Goal: Task Accomplishment & Management: Use online tool/utility

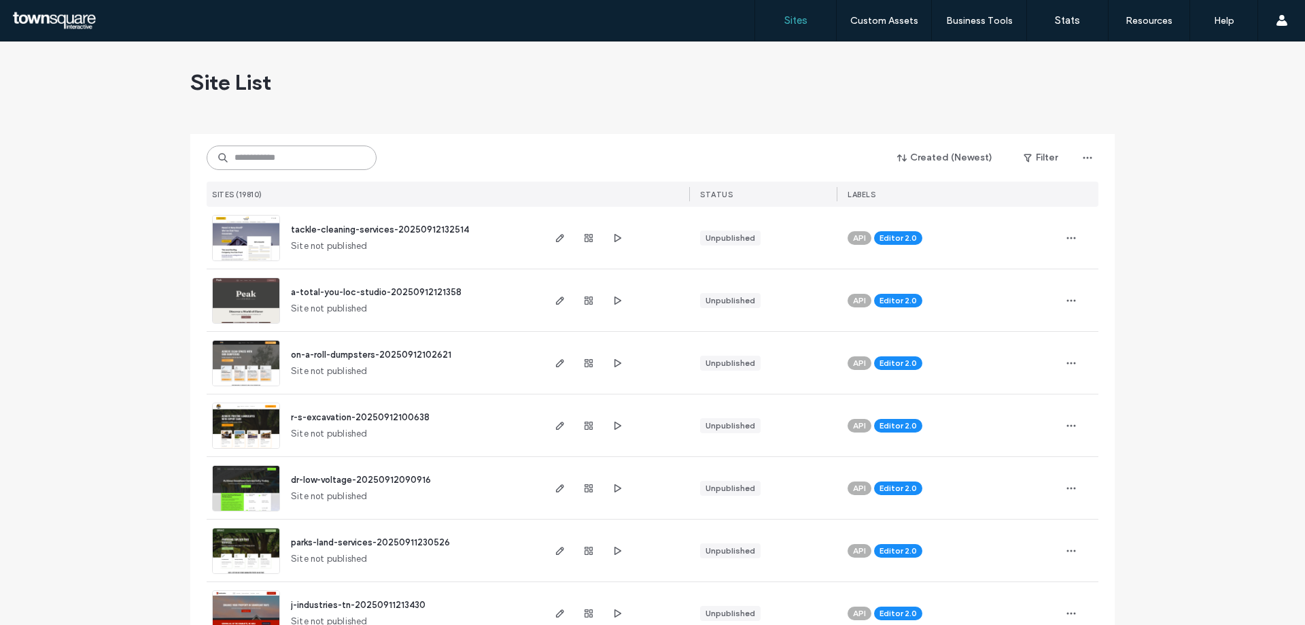
click at [256, 145] on input at bounding box center [292, 157] width 170 height 24
paste input "**********"
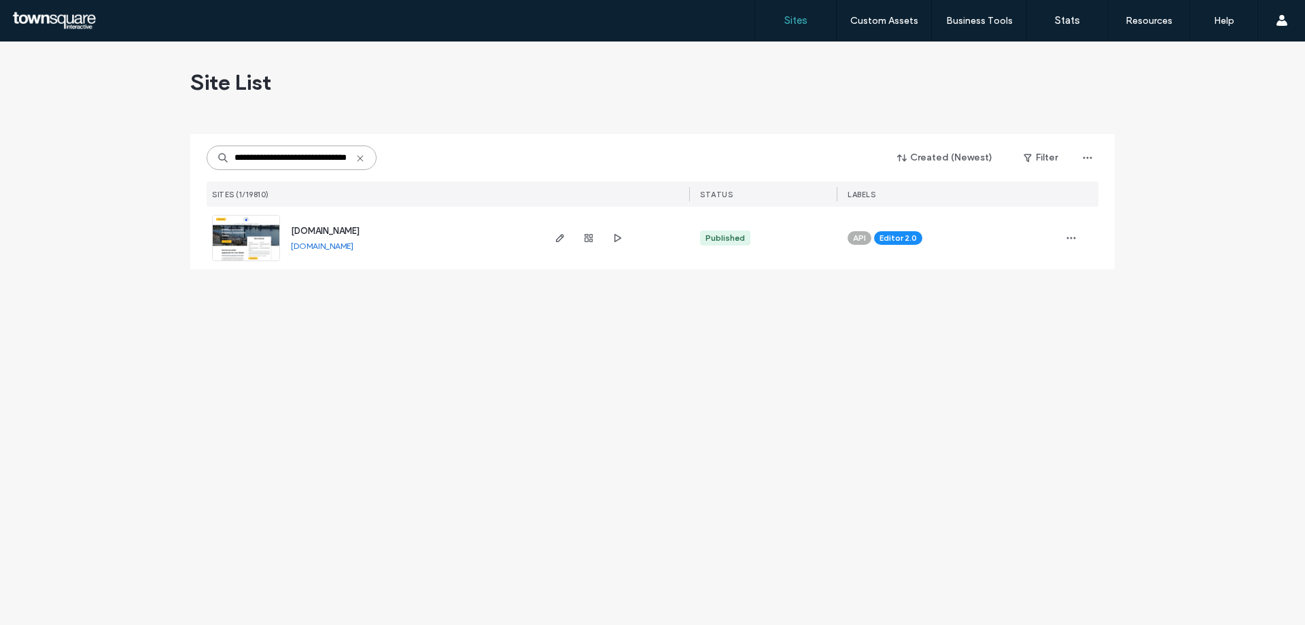
scroll to position [0, 32]
type input "**********"
click at [560, 239] on icon "button" at bounding box center [560, 237] width 11 height 11
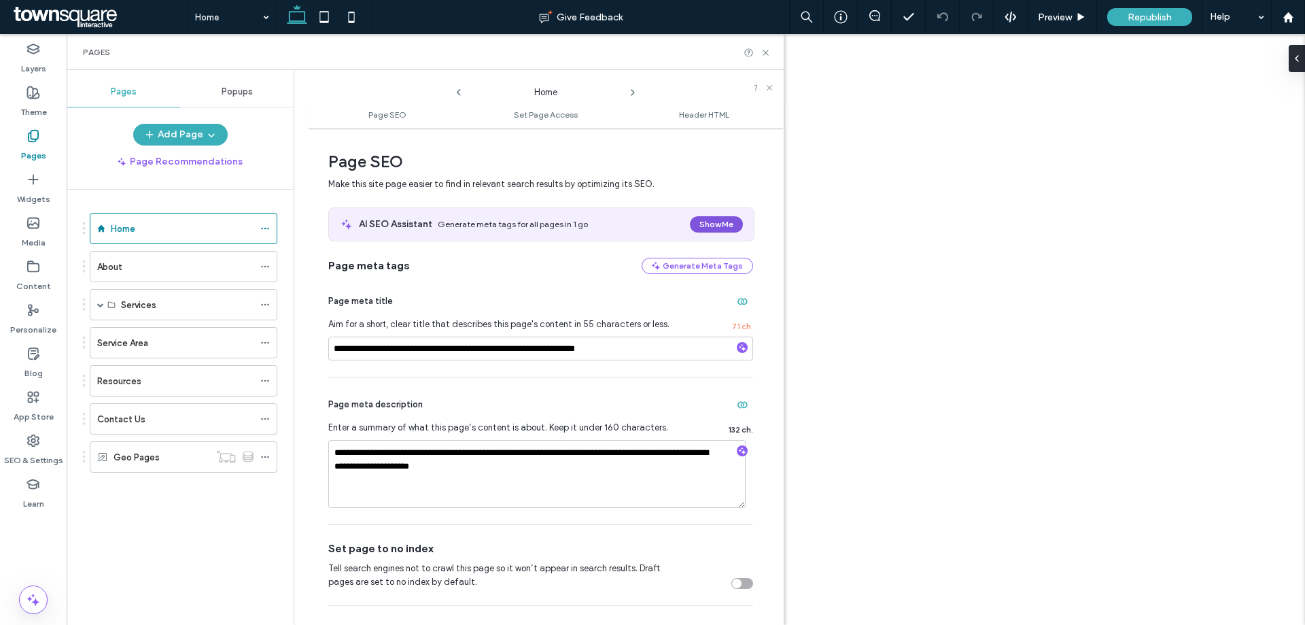
click at [711, 224] on button "Show Me" at bounding box center [716, 224] width 53 height 16
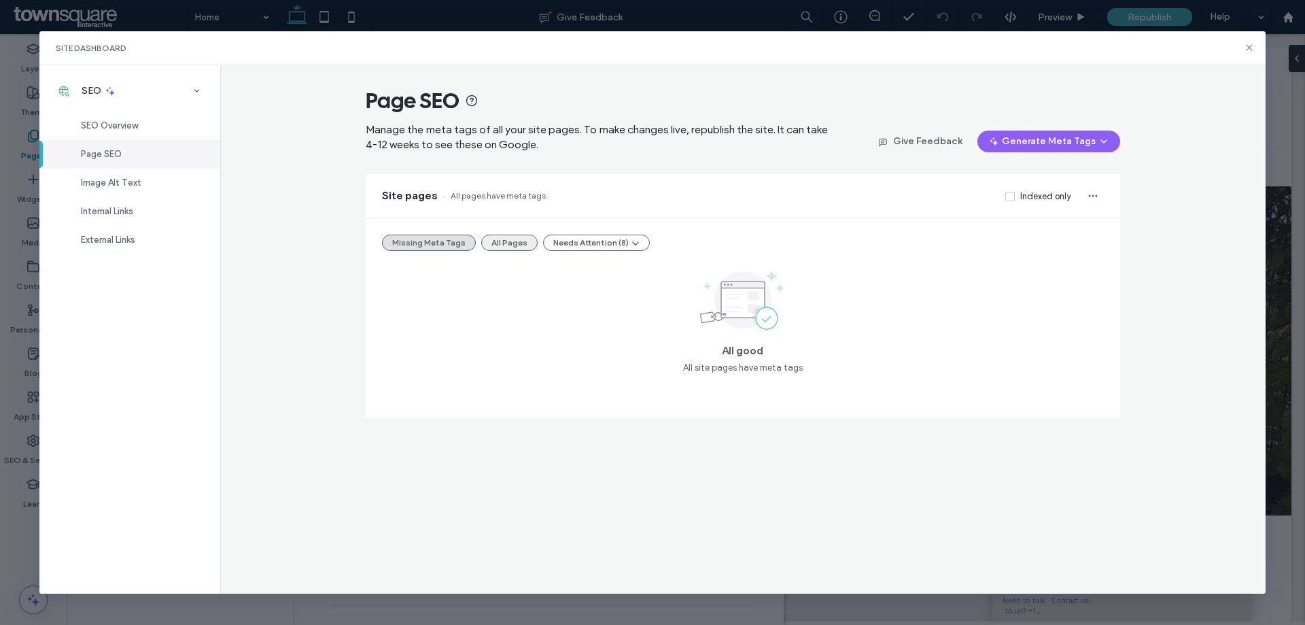
click at [519, 234] on button "All Pages" at bounding box center [509, 242] width 56 height 16
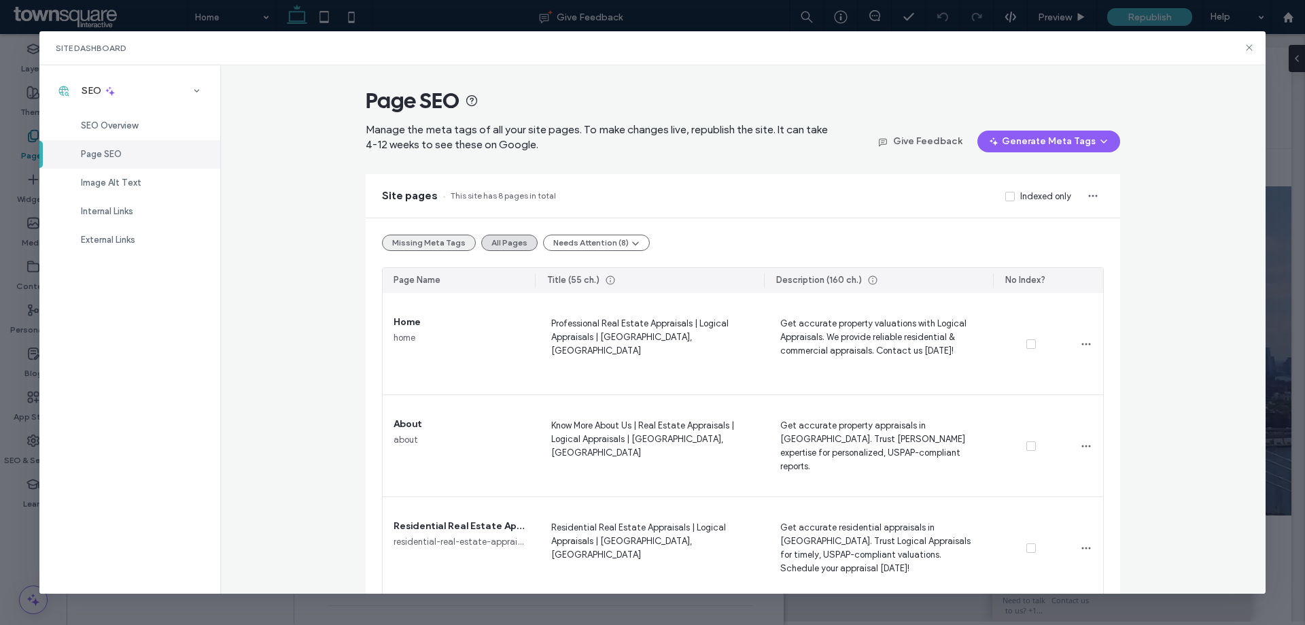
click at [424, 234] on button "Missing Meta Tags" at bounding box center [429, 242] width 94 height 16
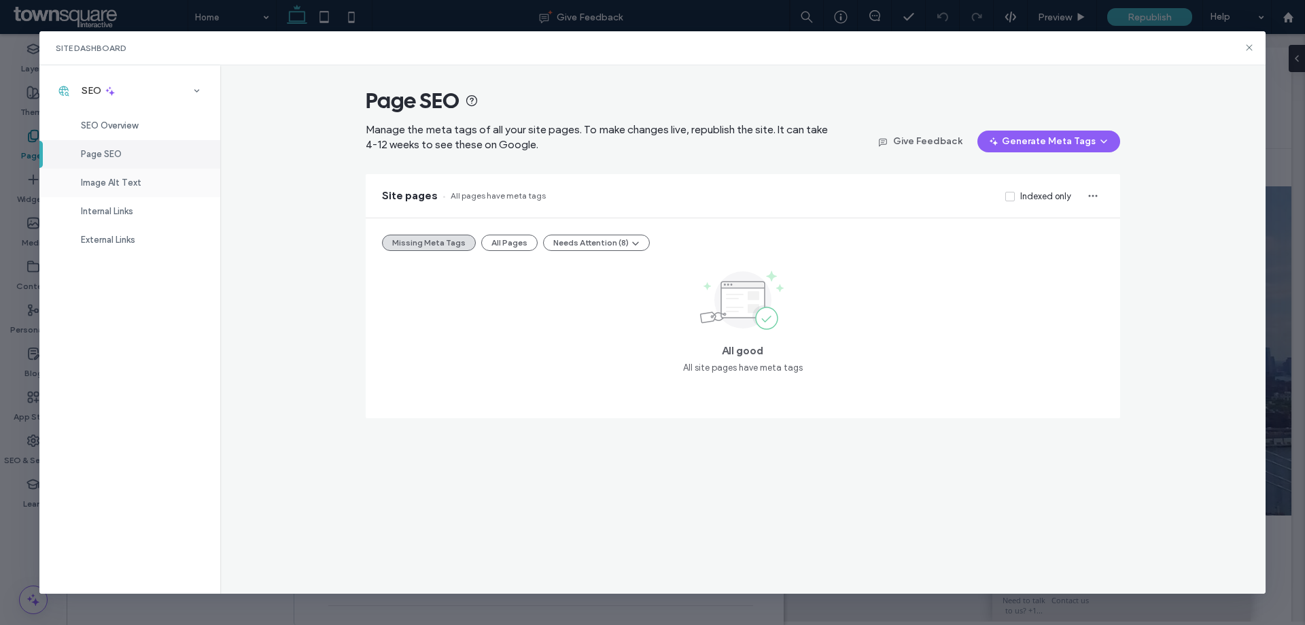
click at [138, 180] on span "Image Alt Text" at bounding box center [111, 182] width 60 height 10
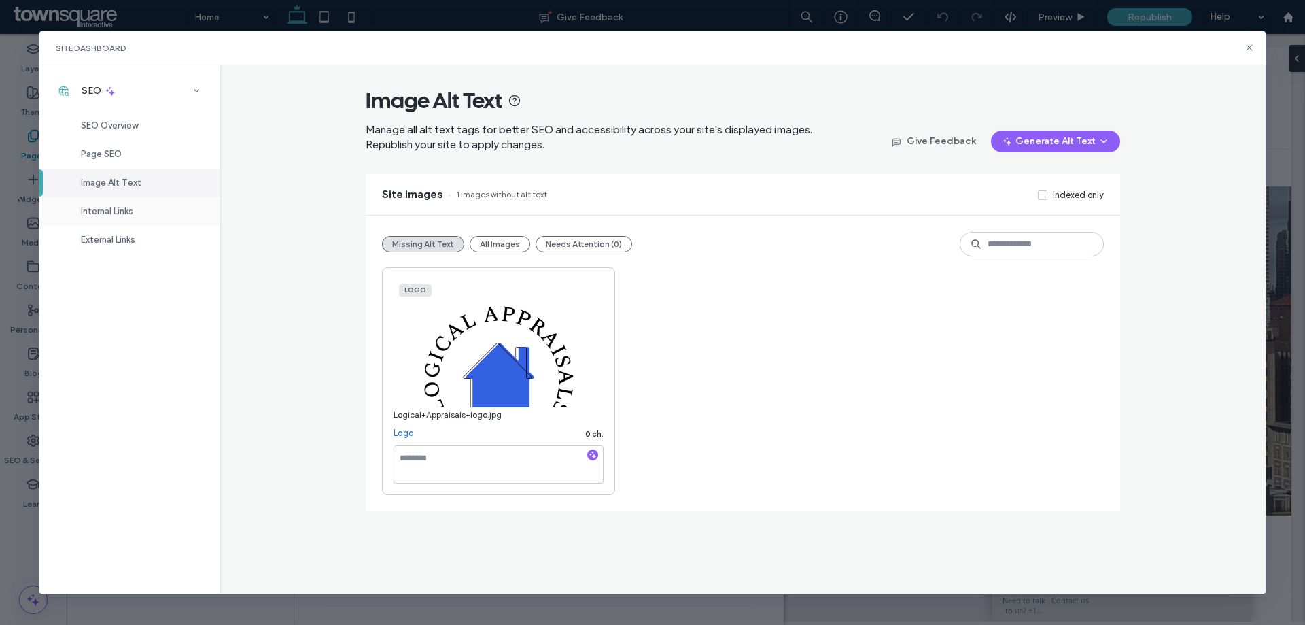
click at [113, 204] on div "Internal Links" at bounding box center [129, 211] width 181 height 29
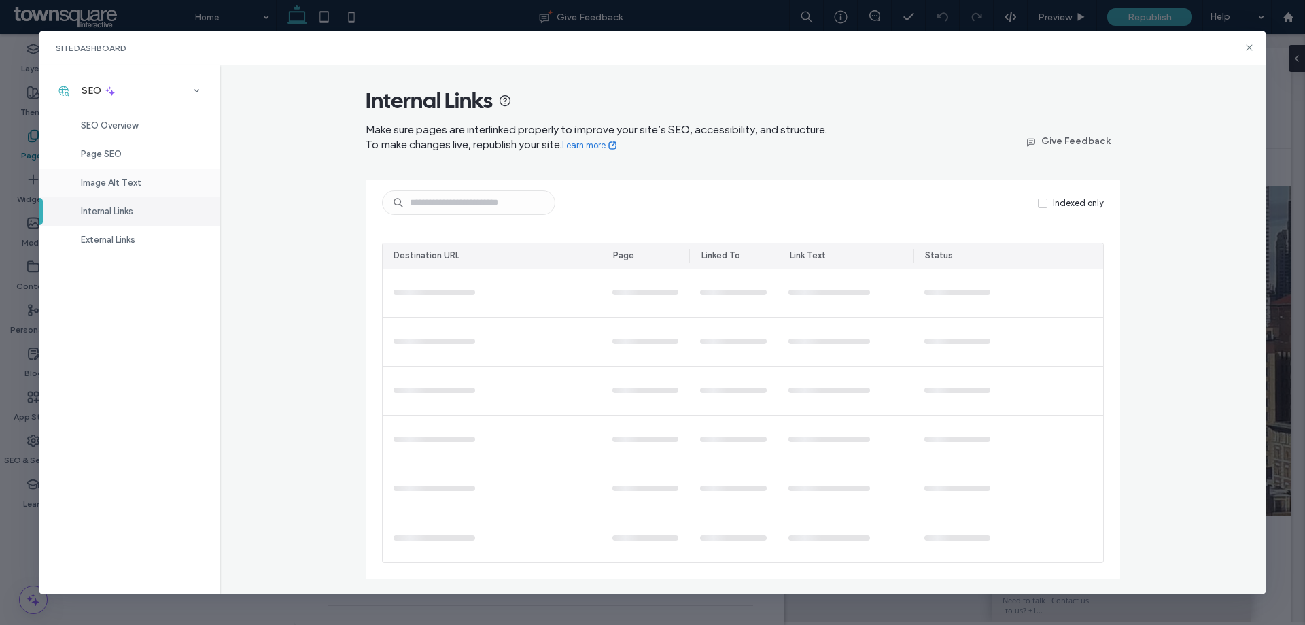
click at [105, 182] on span "Image Alt Text" at bounding box center [111, 182] width 60 height 10
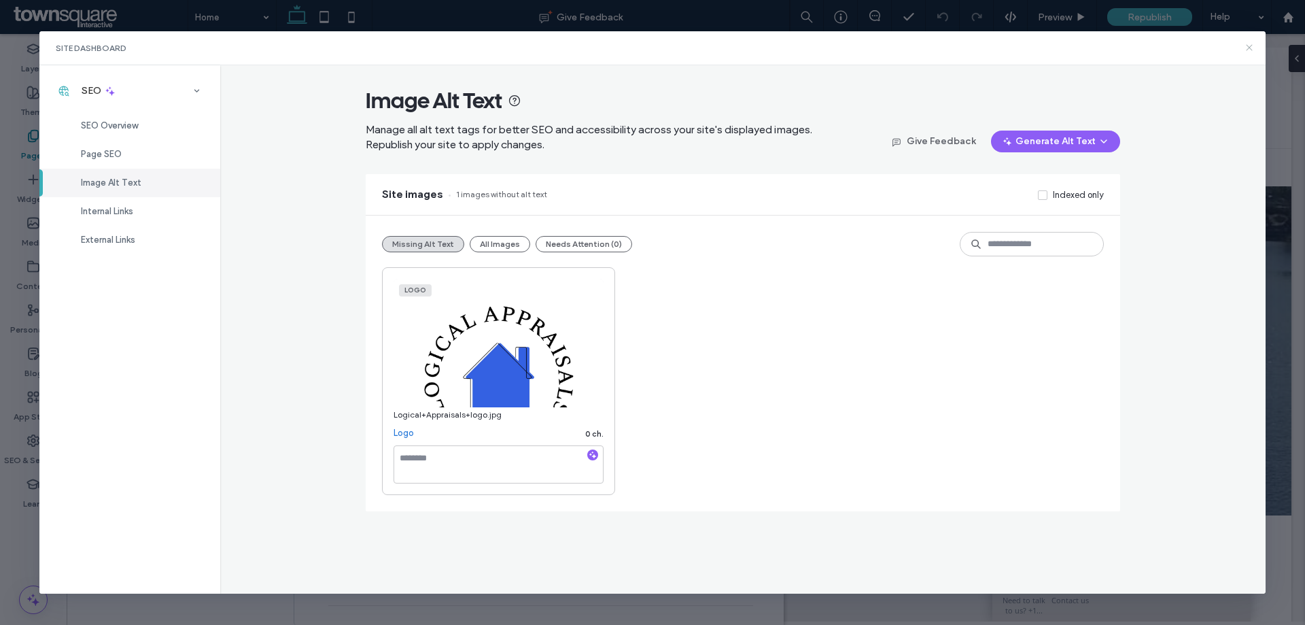
click at [1249, 47] on icon at bounding box center [1249, 47] width 11 height 11
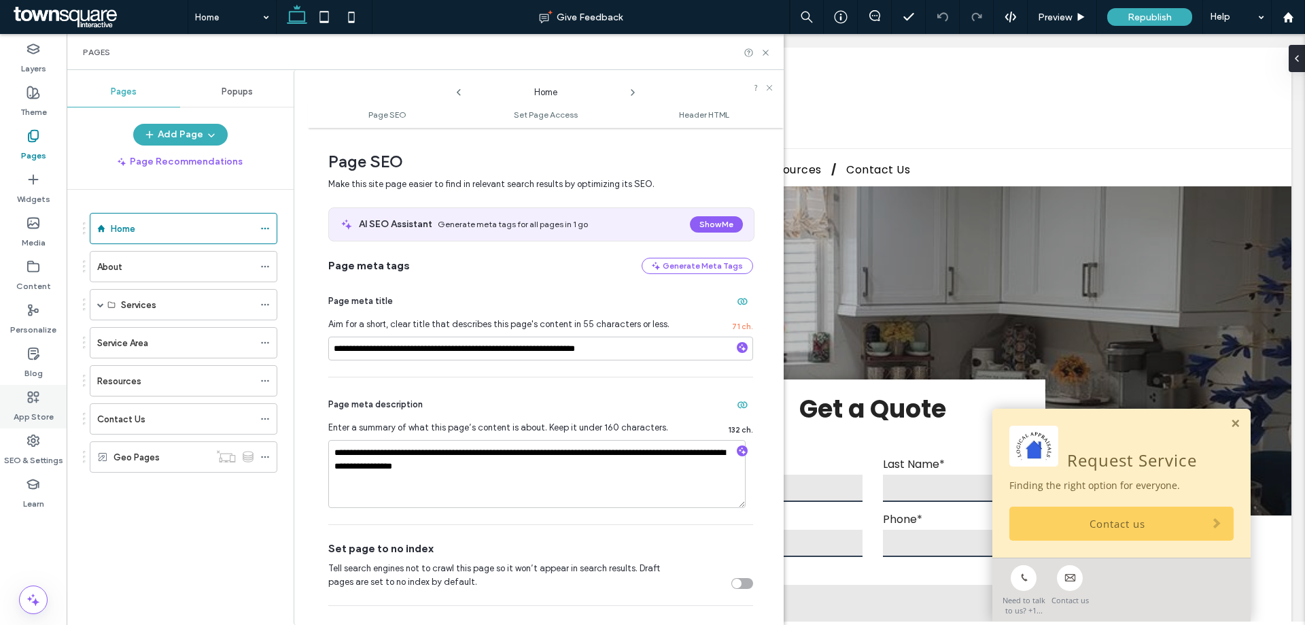
click at [43, 400] on div "App Store" at bounding box center [33, 406] width 67 height 43
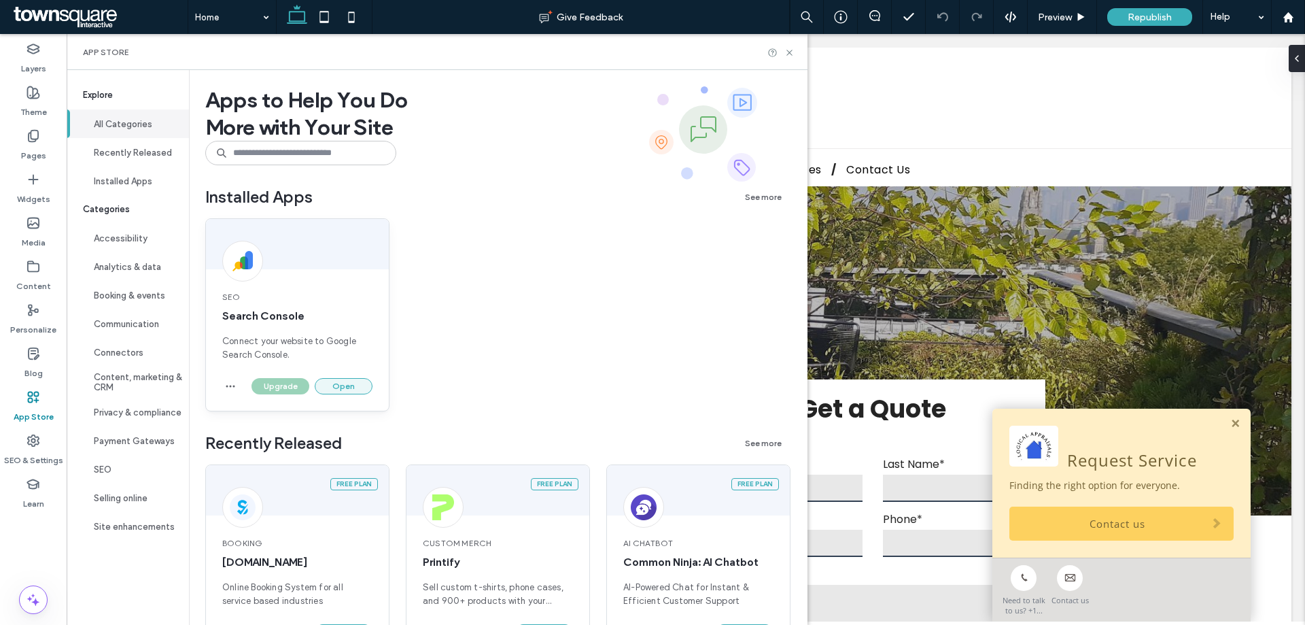
click at [355, 389] on button "Open" at bounding box center [344, 386] width 58 height 16
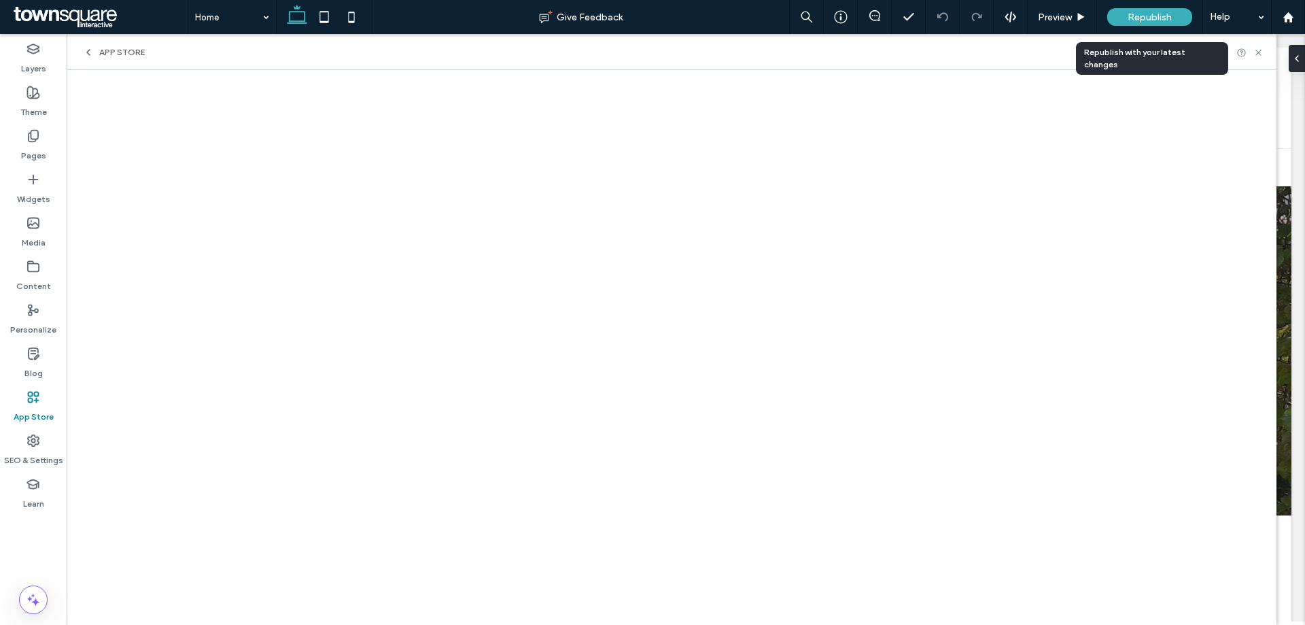
click at [1170, 14] on span "Republish" at bounding box center [1149, 18] width 44 height 12
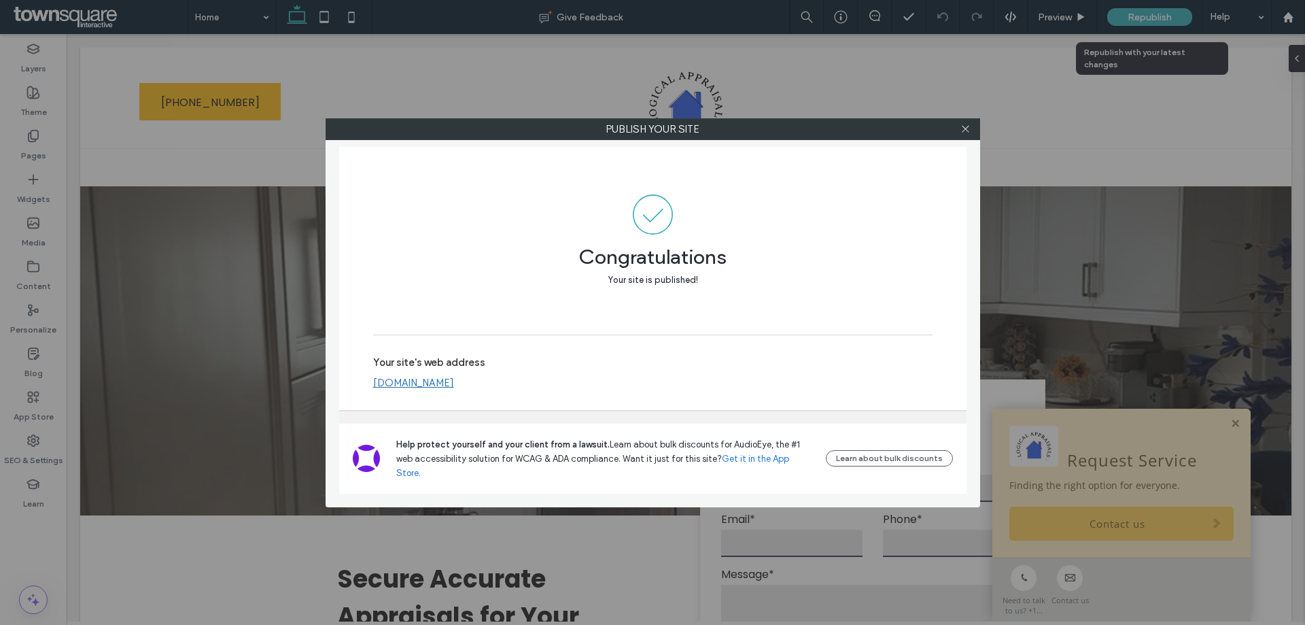
click at [975, 131] on div at bounding box center [966, 129] width 20 height 20
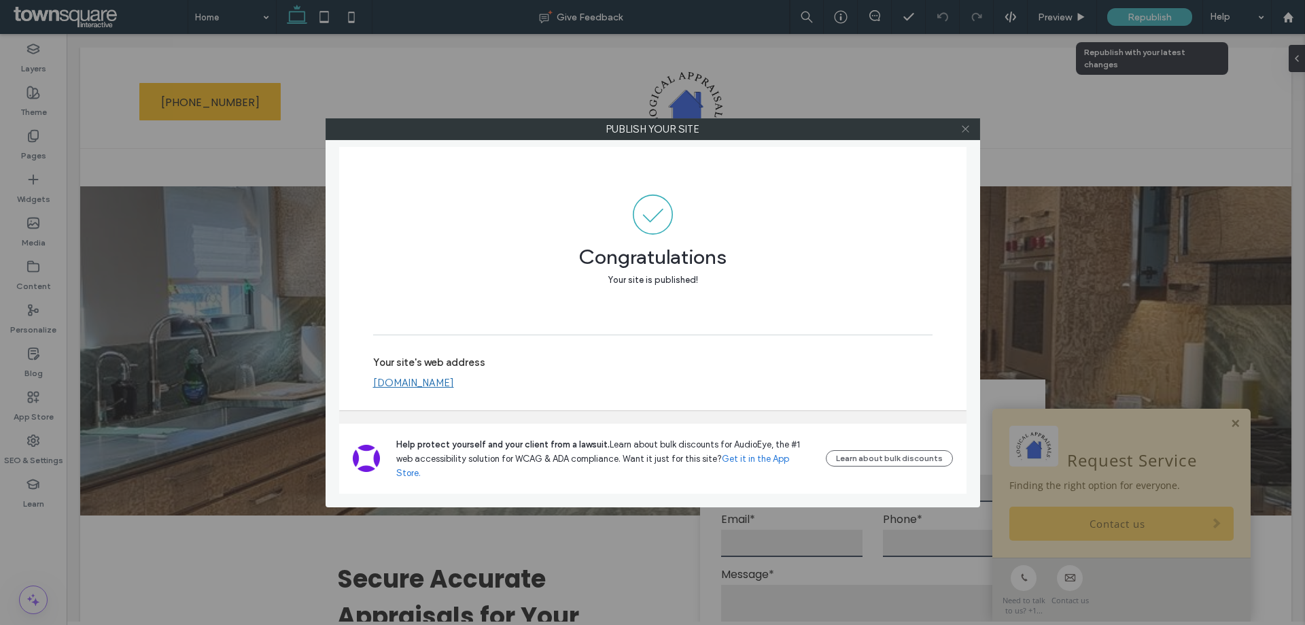
click at [966, 130] on icon at bounding box center [965, 129] width 10 height 10
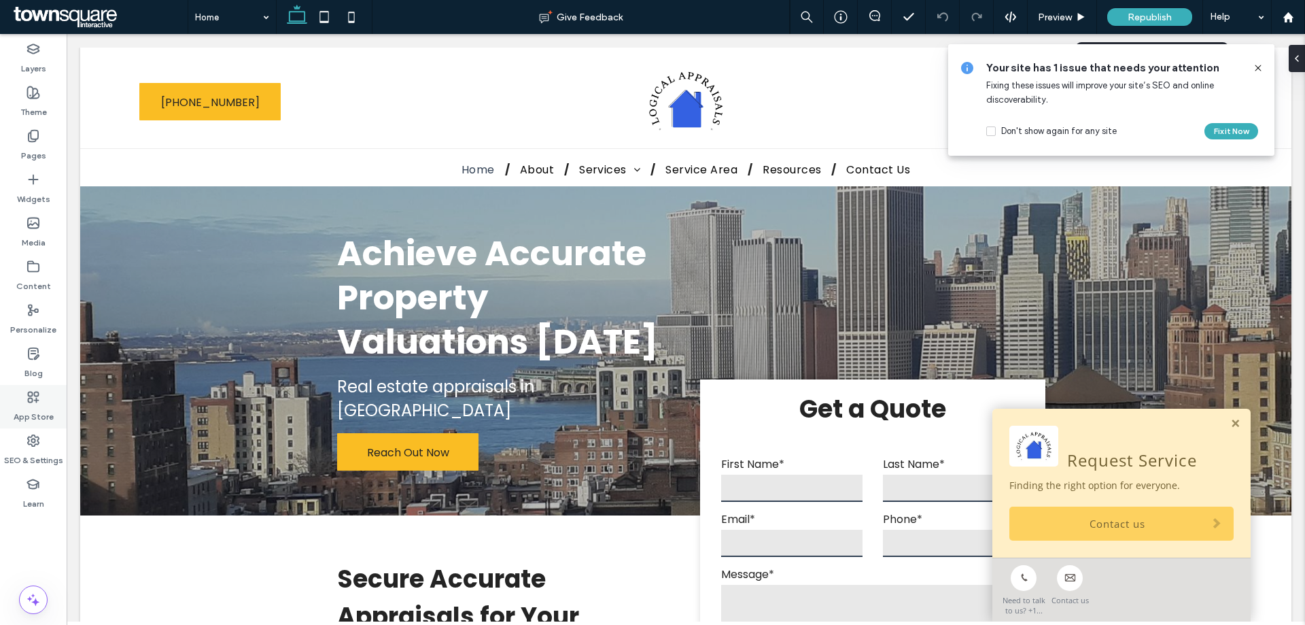
click at [38, 392] on use at bounding box center [34, 396] width 10 height 10
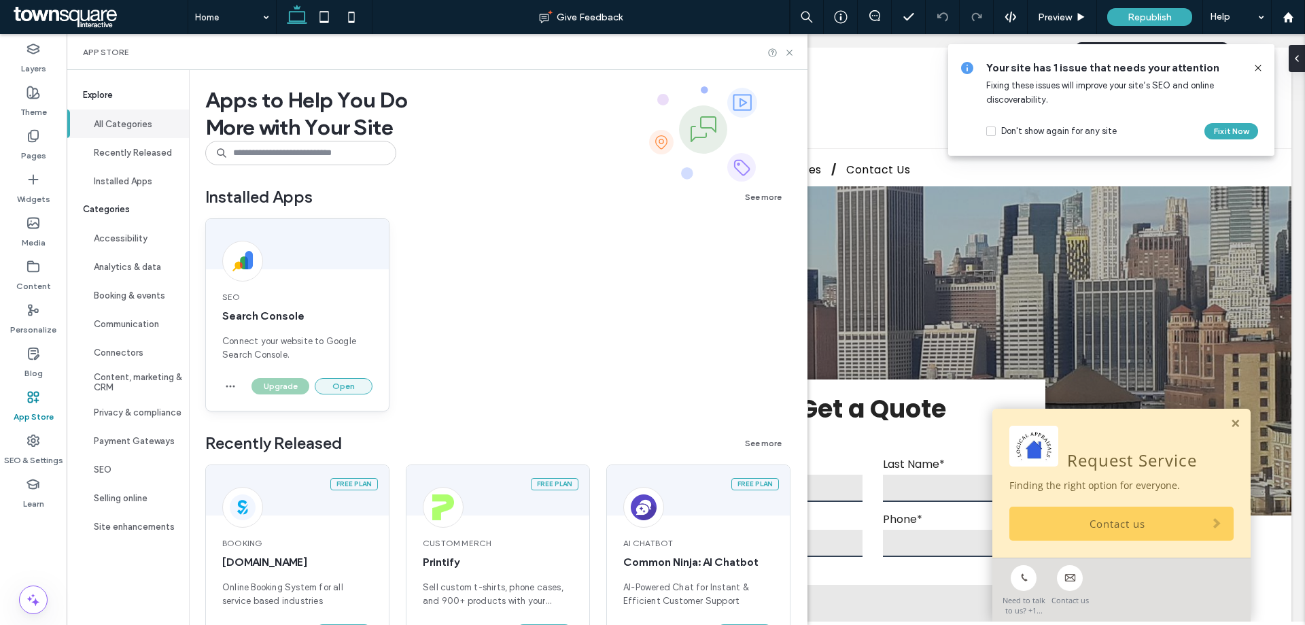
click at [345, 386] on button "Open" at bounding box center [344, 386] width 58 height 16
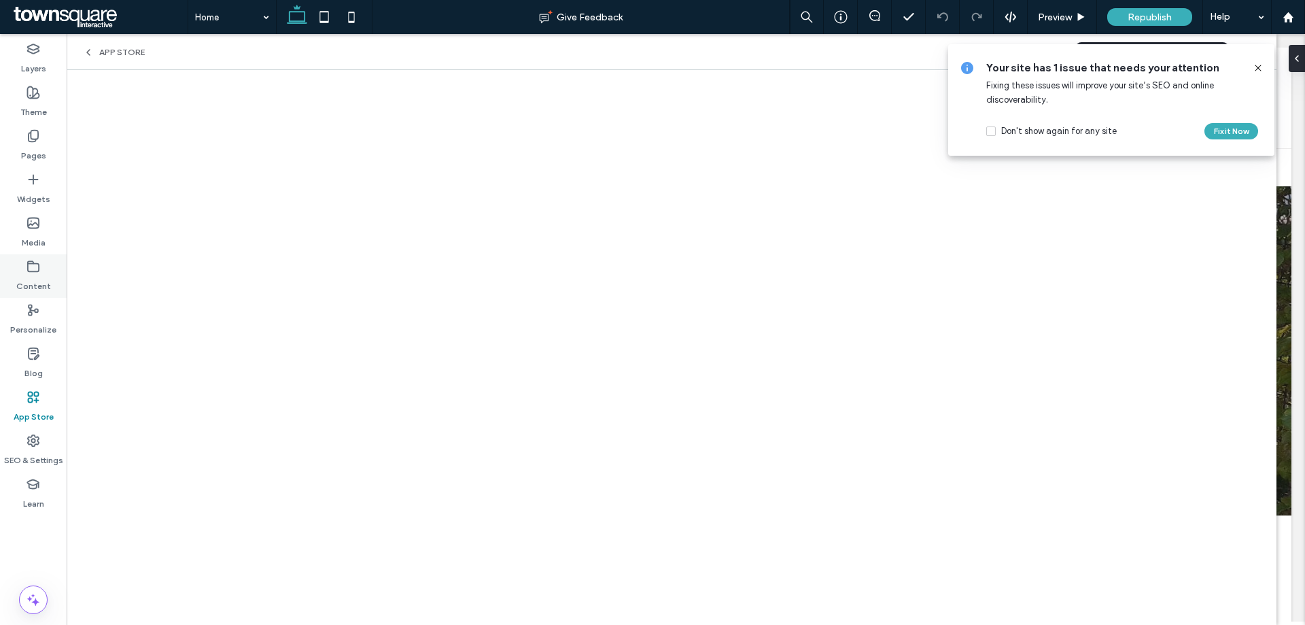
click at [39, 266] on use at bounding box center [33, 266] width 11 height 10
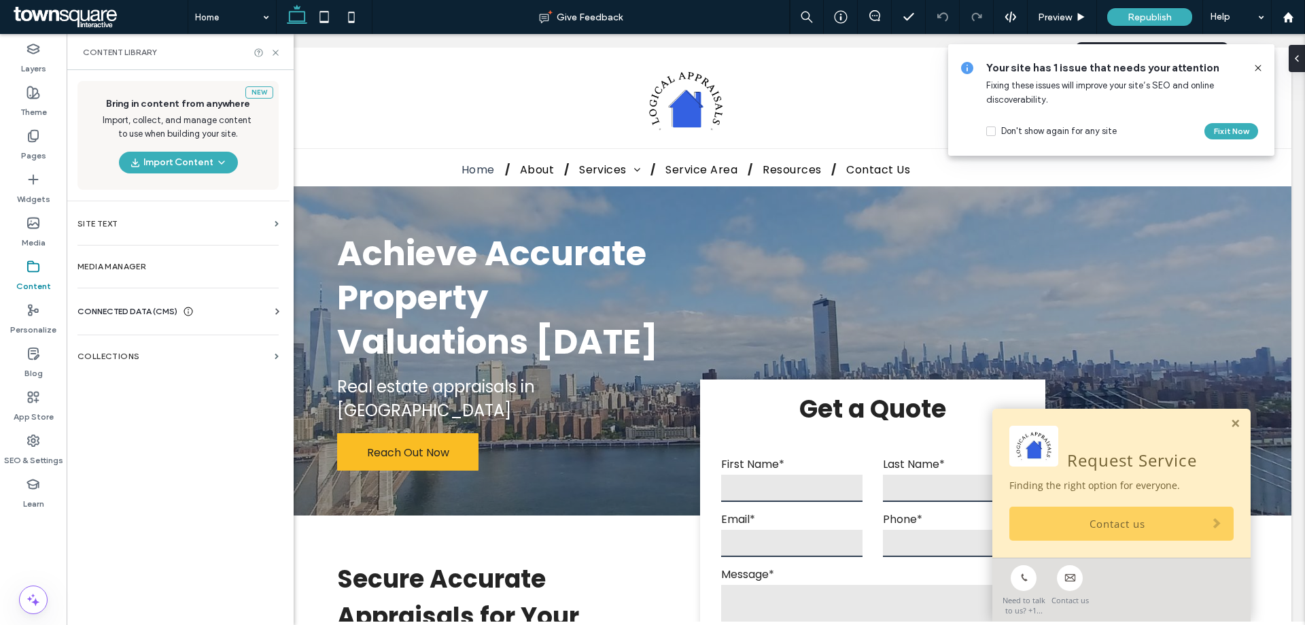
click at [164, 314] on span "CONNECTED DATA (CMS)" at bounding box center [127, 311] width 100 height 14
click at [135, 340] on label "Business Info" at bounding box center [180, 345] width 185 height 10
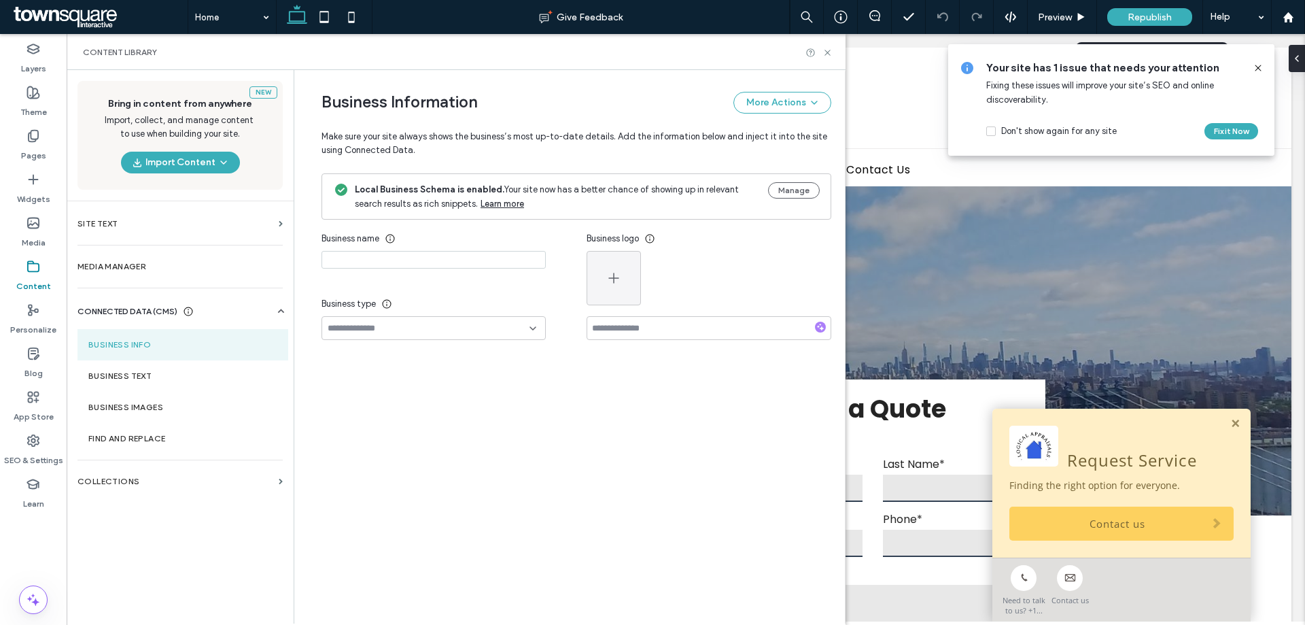
type input "**********"
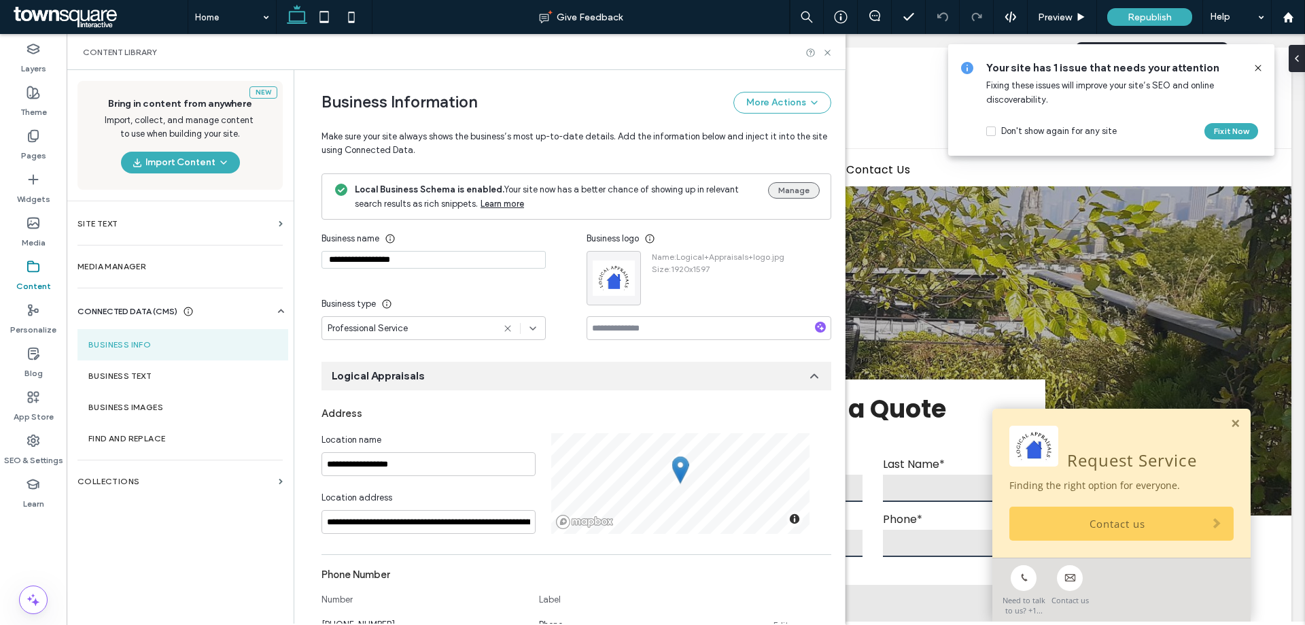
click at [779, 188] on button "Manage" at bounding box center [794, 190] width 52 height 16
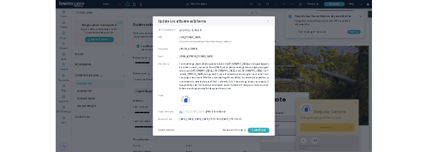
scroll to position [317, 0]
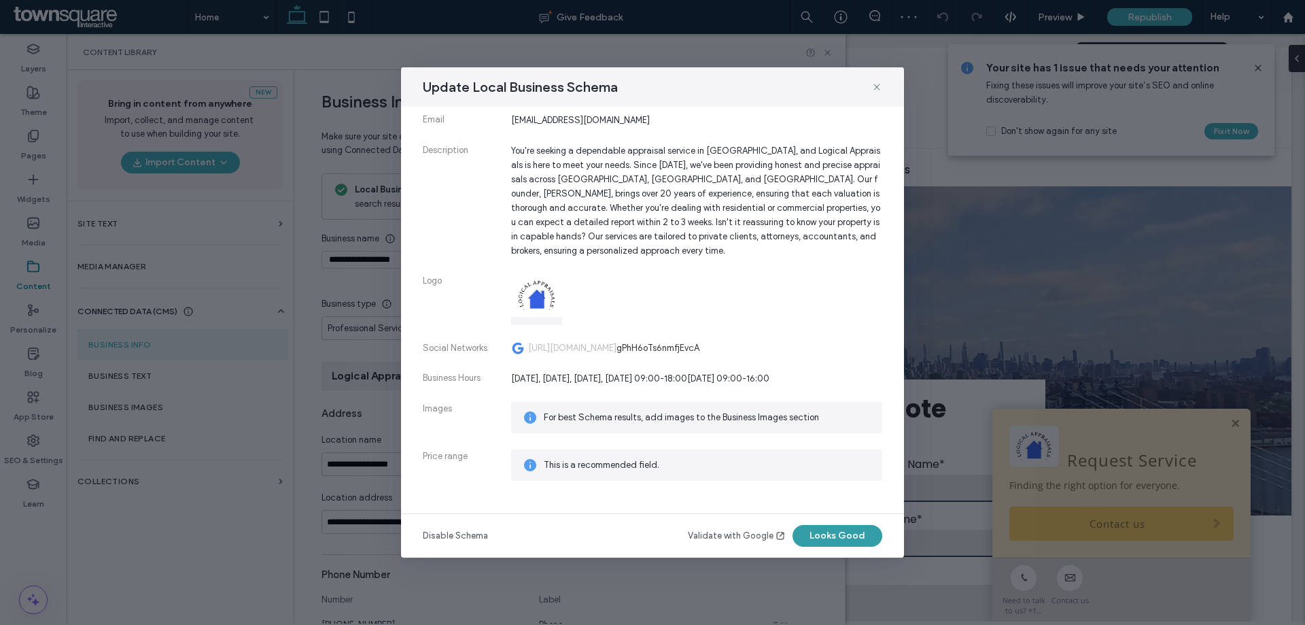
click at [869, 533] on button "Looks Good" at bounding box center [837, 536] width 90 height 22
